Goal: Browse casually

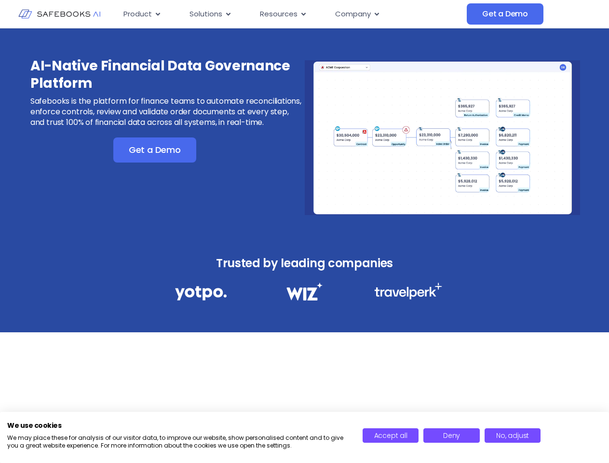
click at [304, 232] on div "AI-Native Financial Data Governance Platform Safebooks is the platform for fina…" at bounding box center [304, 131] width 609 height 206
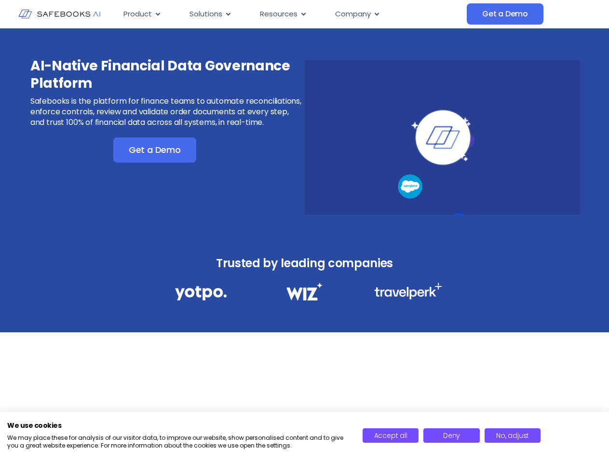
click at [157, 14] on icon "Menu" at bounding box center [158, 14] width 4 height 3
click at [228, 14] on icon "Menu" at bounding box center [228, 14] width 4 height 3
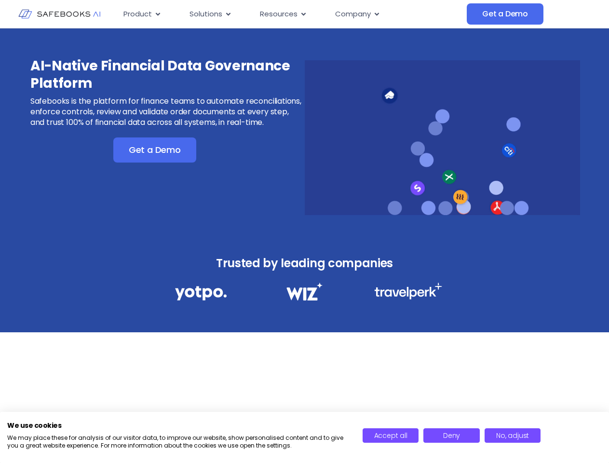
click at [303, 14] on icon "Menu" at bounding box center [304, 14] width 4 height 3
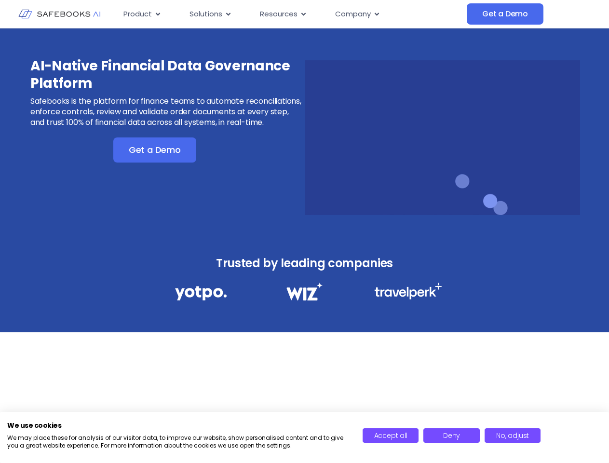
click at [376, 14] on icon "Menu" at bounding box center [377, 14] width 4 height 3
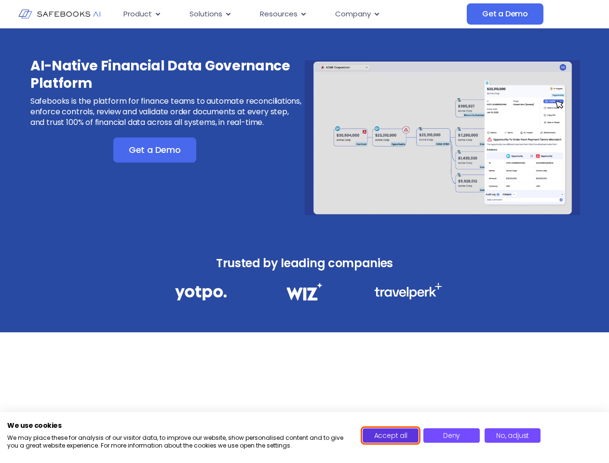
click at [391, 436] on span "Accept all" at bounding box center [390, 436] width 33 height 10
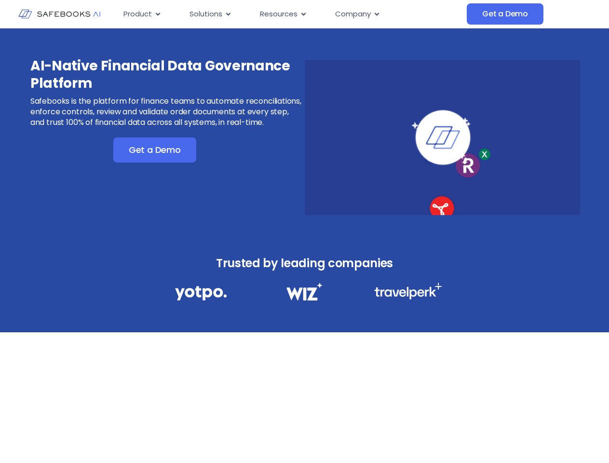
click at [452, 436] on div "AI-Native Financial Data Governance Platform Safebooks is the platform for fina…" at bounding box center [304, 234] width 609 height 413
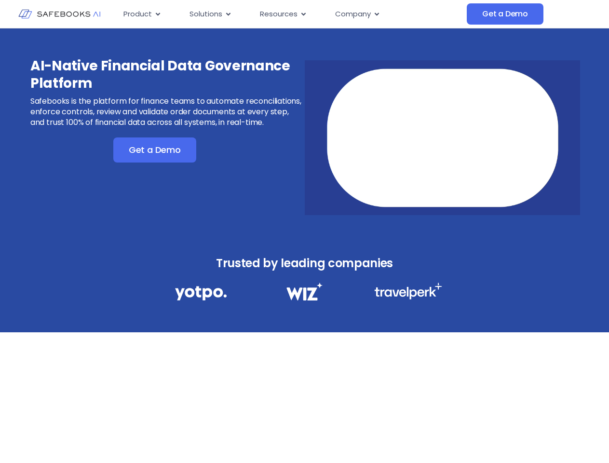
click at [513, 436] on div "AI-Native Financial Data Governance Platform Safebooks is the platform for fina…" at bounding box center [304, 234] width 609 height 413
